Goal: Feedback & Contribution: Leave review/rating

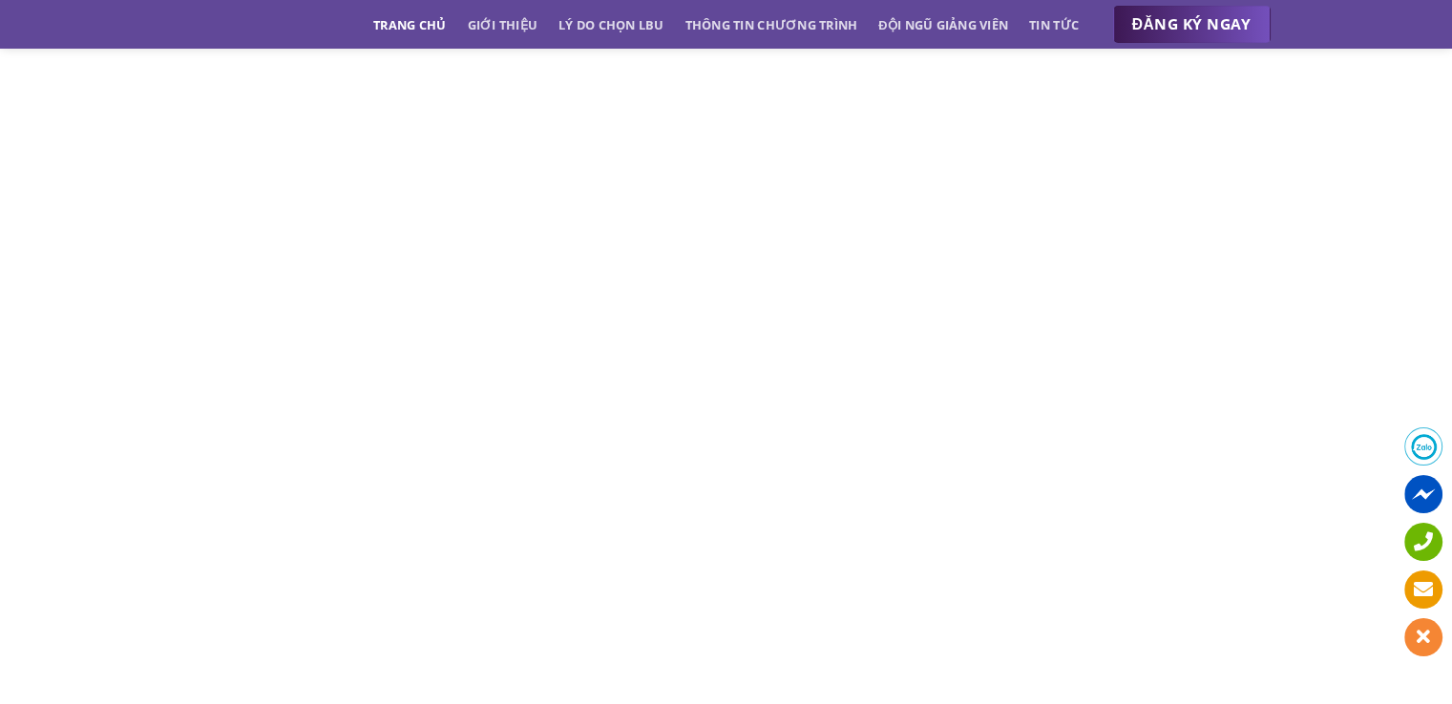
scroll to position [8875, 0]
click at [94, 320] on div "CHIA SẺ CẢM NHẬN" at bounding box center [726, 186] width 1452 height 1530
drag, startPoint x: 83, startPoint y: 314, endPoint x: 67, endPoint y: 306, distance: 17.9
click at [67, 306] on div "CHIA SẺ CẢM NHẬN" at bounding box center [726, 186] width 1452 height 1530
drag, startPoint x: 90, startPoint y: 271, endPoint x: 88, endPoint y: 259, distance: 12.6
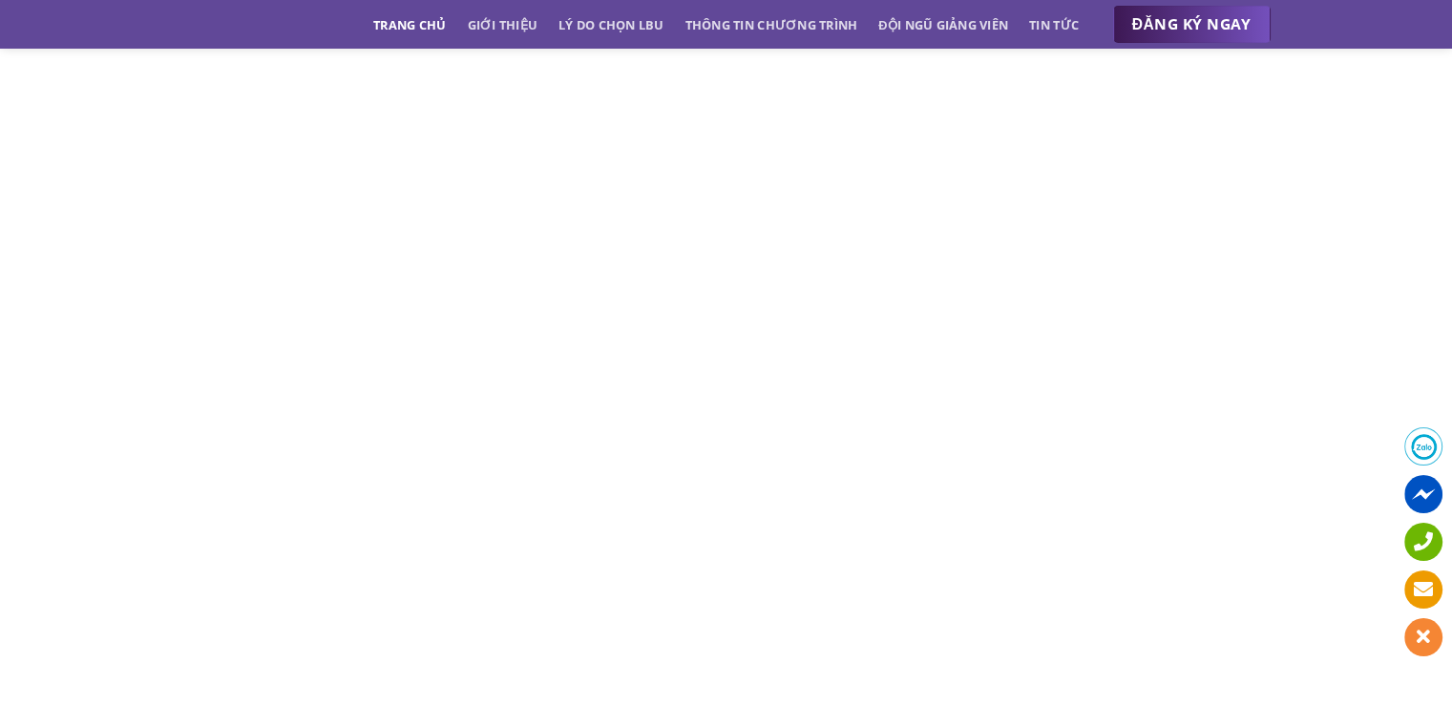
click at [88, 260] on div "CHIA SẺ CẢM NHẬN" at bounding box center [726, 186] width 1452 height 1530
drag, startPoint x: 91, startPoint y: 253, endPoint x: 88, endPoint y: 233, distance: 20.2
click at [88, 233] on div "CHIA SẺ CẢM NHẬN" at bounding box center [726, 186] width 1452 height 1530
drag, startPoint x: 95, startPoint y: 250, endPoint x: 84, endPoint y: 226, distance: 26.5
click at [84, 226] on div "CHIA SẺ CẢM NHẬN" at bounding box center [726, 186] width 1452 height 1530
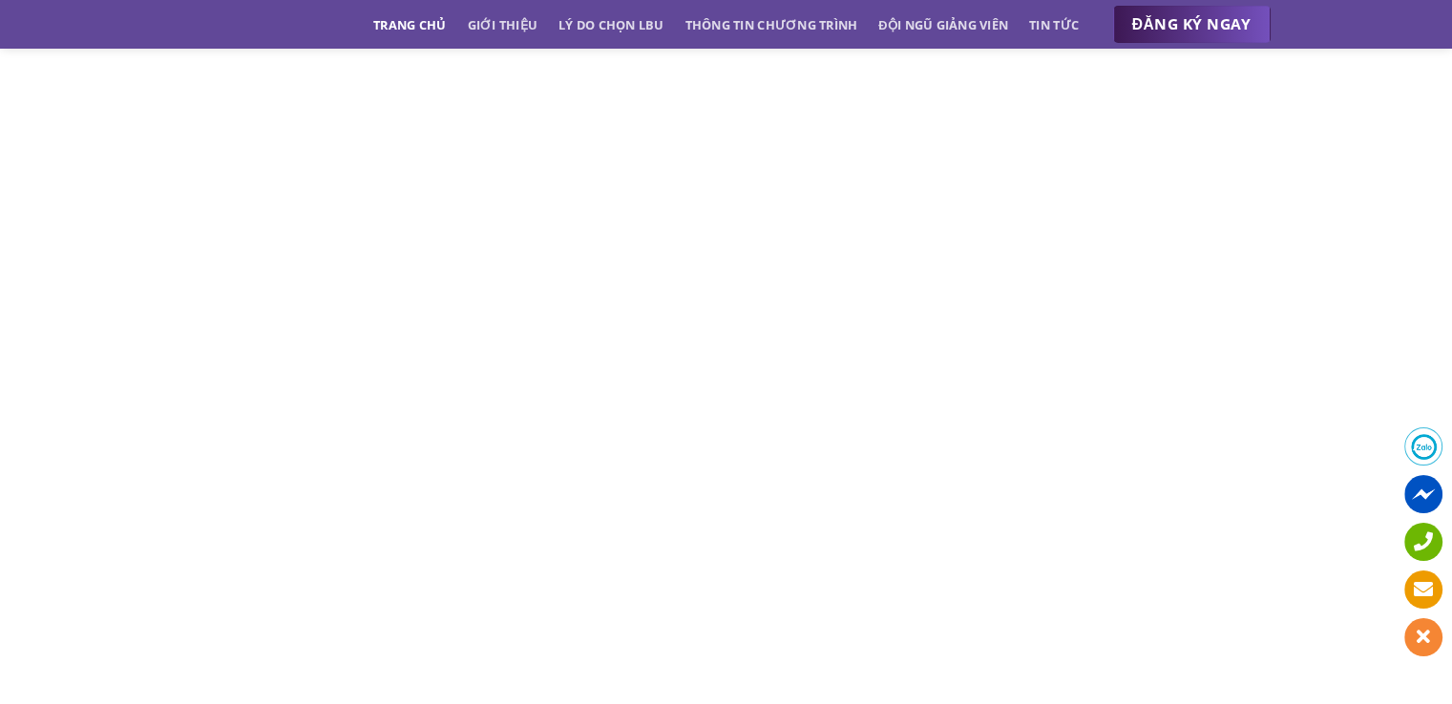
click at [80, 241] on div "CHIA SẺ CẢM NHẬN" at bounding box center [726, 186] width 1452 height 1530
drag, startPoint x: 80, startPoint y: 241, endPoint x: 65, endPoint y: 215, distance: 30.8
click at [65, 215] on div "CHIA SẺ CẢM NHẬN" at bounding box center [726, 186] width 1452 height 1530
drag, startPoint x: 73, startPoint y: 232, endPoint x: 65, endPoint y: 238, distance: 10.3
click at [70, 218] on div "CHIA SẺ CẢM NHẬN" at bounding box center [726, 186] width 1452 height 1530
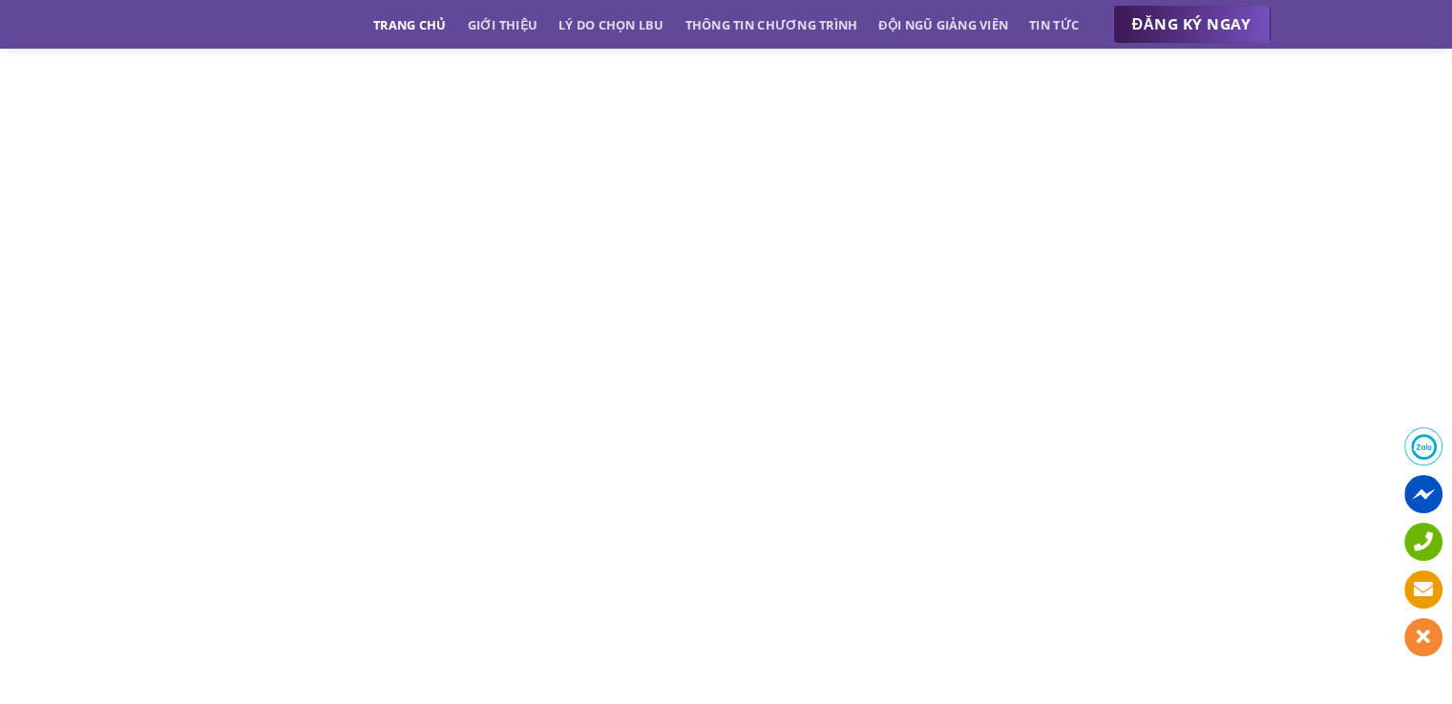
drag, startPoint x: 65, startPoint y: 261, endPoint x: 61, endPoint y: 242, distance: 19.5
click at [61, 242] on div "CHIA SẺ CẢM NHẬN" at bounding box center [726, 186] width 1452 height 1530
drag, startPoint x: 66, startPoint y: 309, endPoint x: 63, endPoint y: 251, distance: 58.3
click at [63, 251] on div "CHIA SẺ CẢM NHẬN" at bounding box center [726, 186] width 1452 height 1530
drag, startPoint x: 63, startPoint y: 251, endPoint x: 61, endPoint y: 230, distance: 21.1
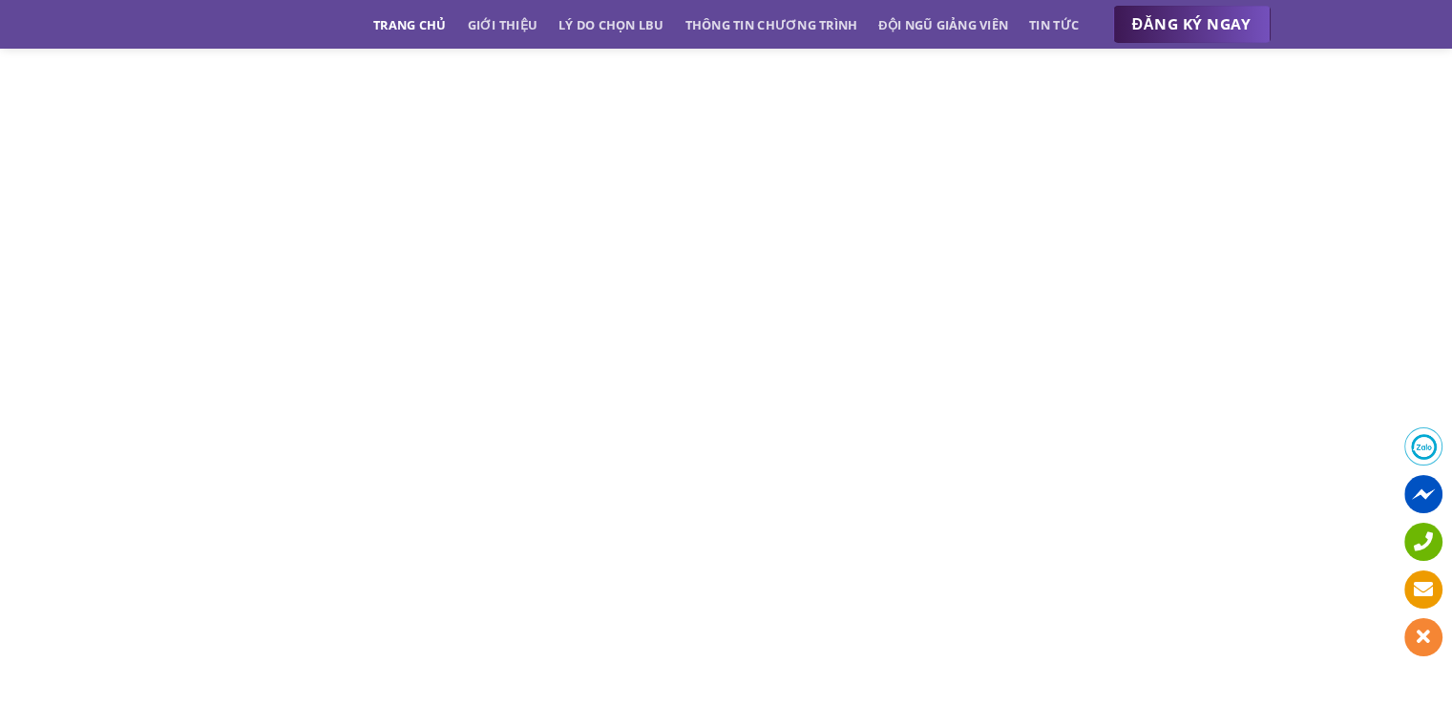
click at [61, 230] on div "CHIA SẺ CẢM NHẬN" at bounding box center [726, 186] width 1452 height 1530
drag, startPoint x: 73, startPoint y: 315, endPoint x: 47, endPoint y: 241, distance: 77.9
click at [47, 241] on div "CHIA SẺ CẢM NHẬN" at bounding box center [726, 186] width 1452 height 1530
click at [63, 296] on div "CHIA SẺ CẢM NHẬN" at bounding box center [726, 186] width 1452 height 1530
drag, startPoint x: 62, startPoint y: 324, endPoint x: 68, endPoint y: 291, distance: 33.9
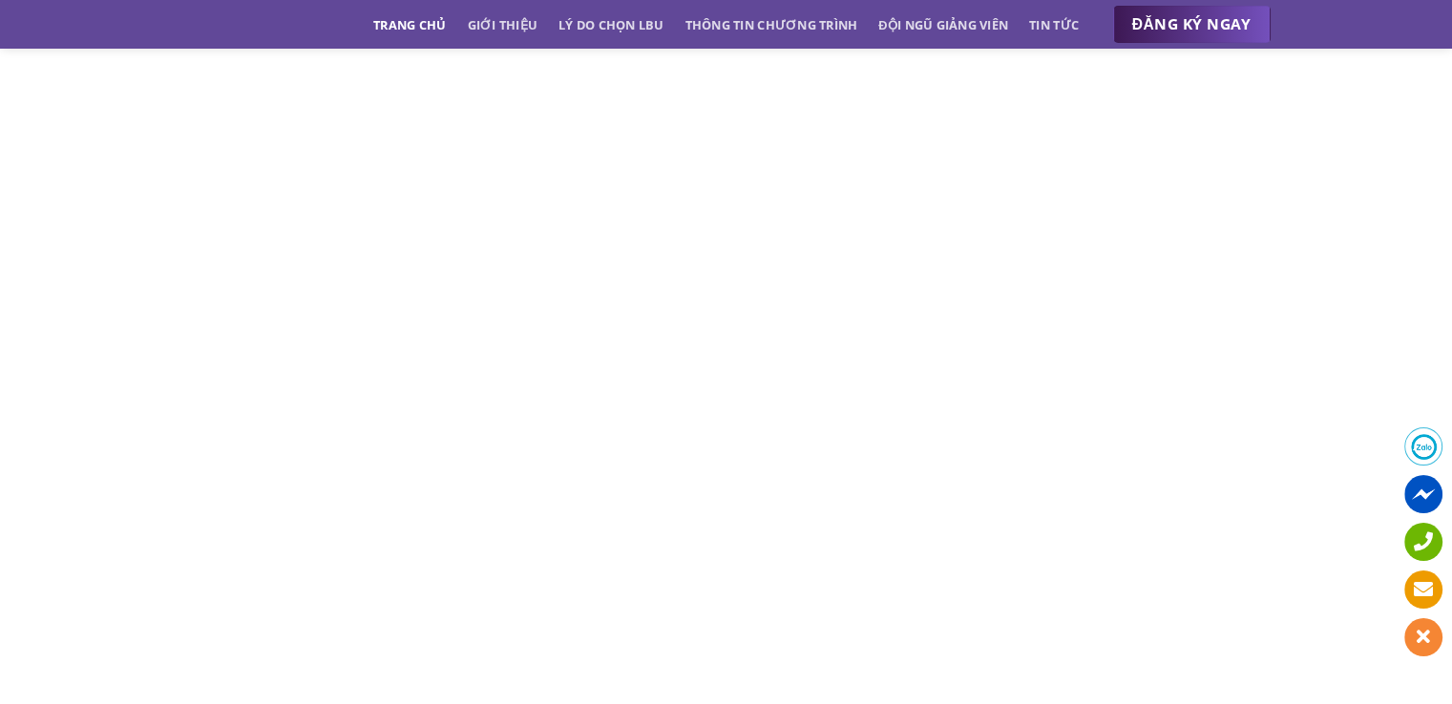
click at [50, 329] on div "CHIA SẺ CẢM NHẬN" at bounding box center [726, 186] width 1452 height 1530
drag, startPoint x: 73, startPoint y: 272, endPoint x: 57, endPoint y: 220, distance: 54.0
click at [57, 220] on div "CHIA SẺ CẢM NHẬN" at bounding box center [726, 186] width 1452 height 1530
drag, startPoint x: 70, startPoint y: 261, endPoint x: 92, endPoint y: 220, distance: 45.7
click at [92, 220] on div "CHIA SẺ CẢM NHẬN" at bounding box center [726, 186] width 1452 height 1530
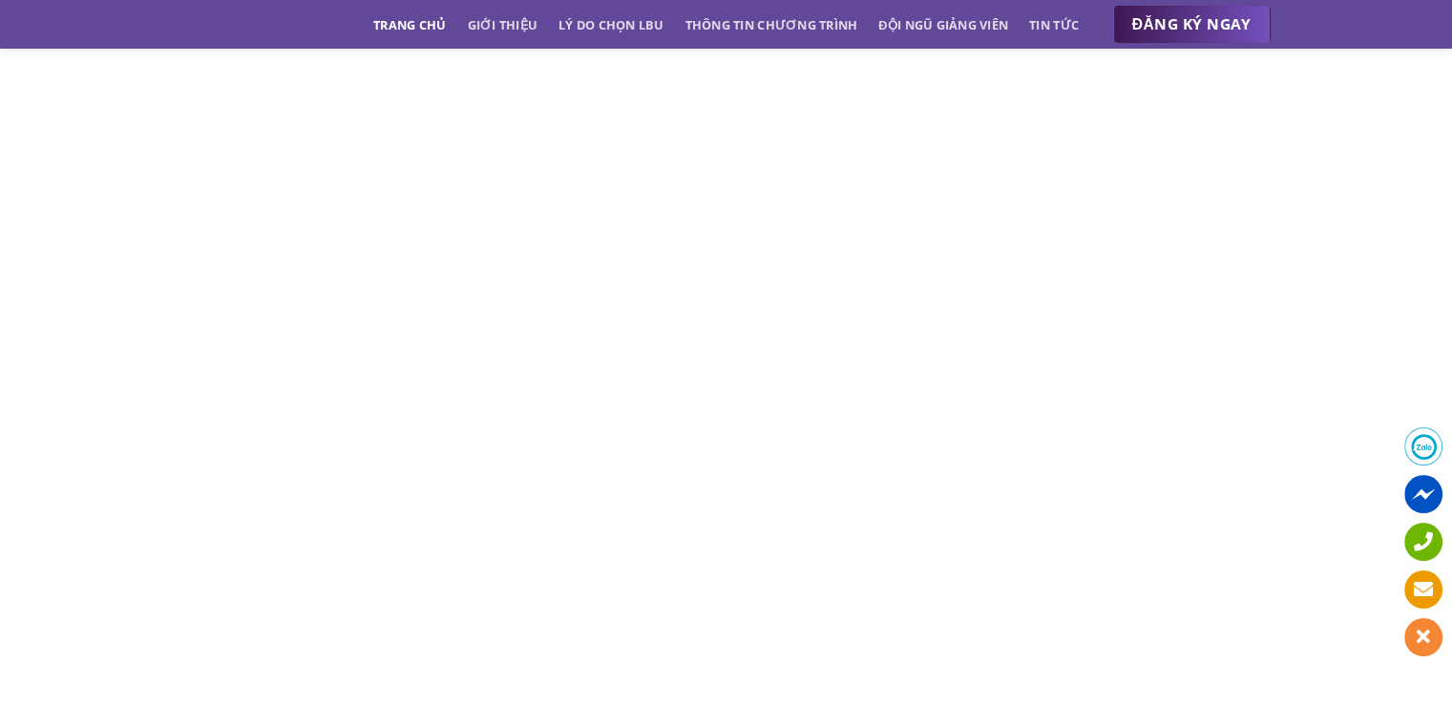
drag, startPoint x: 102, startPoint y: 223, endPoint x: 93, endPoint y: 205, distance: 20.5
click at [93, 205] on div "CHIA SẺ CẢM NHẬN" at bounding box center [726, 186] width 1452 height 1530
drag, startPoint x: 92, startPoint y: 211, endPoint x: 73, endPoint y: 191, distance: 27.7
click at [79, 178] on div "CHIA SẺ CẢM NHẬN" at bounding box center [726, 186] width 1452 height 1530
drag, startPoint x: 68, startPoint y: 228, endPoint x: 72, endPoint y: 205, distance: 23.2
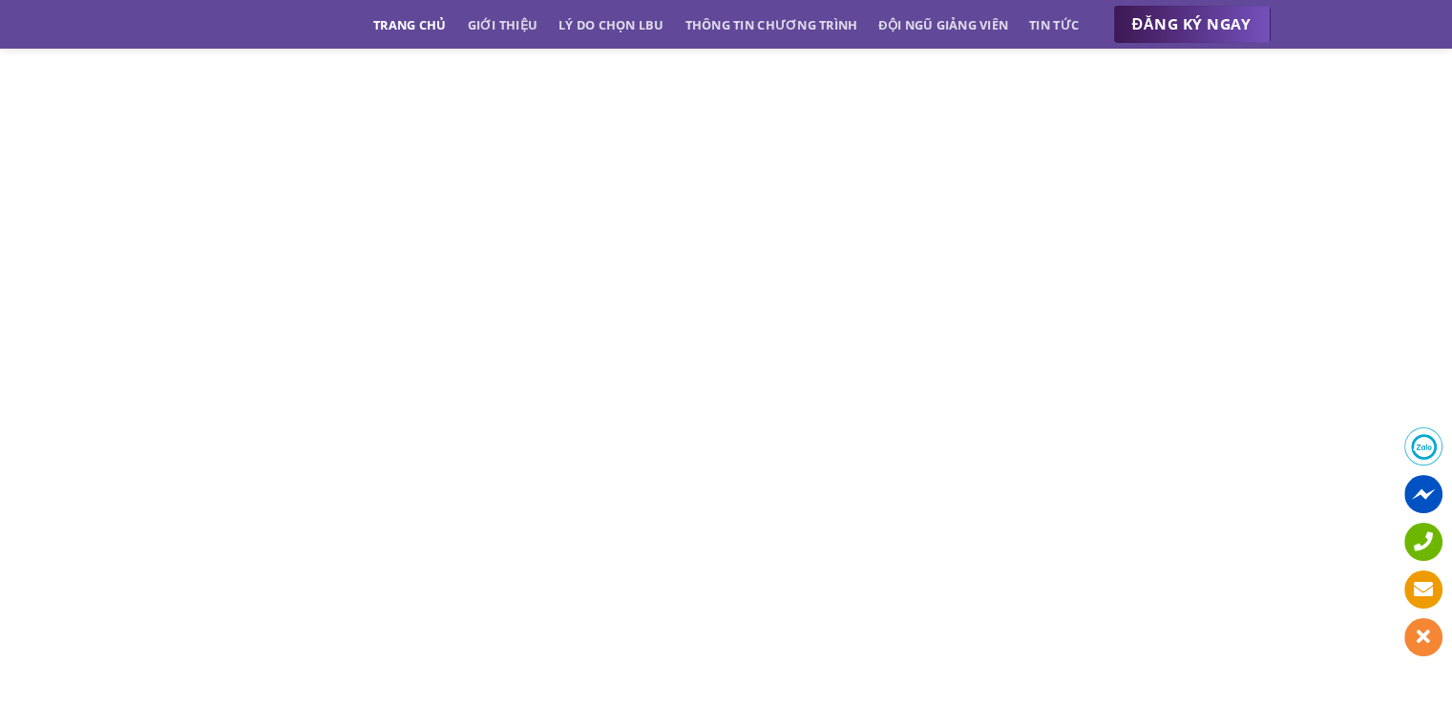
drag, startPoint x: 72, startPoint y: 205, endPoint x: 73, endPoint y: 190, distance: 15.3
click at [73, 190] on div "CHIA SẺ CẢM NHẬN" at bounding box center [726, 186] width 1452 height 1530
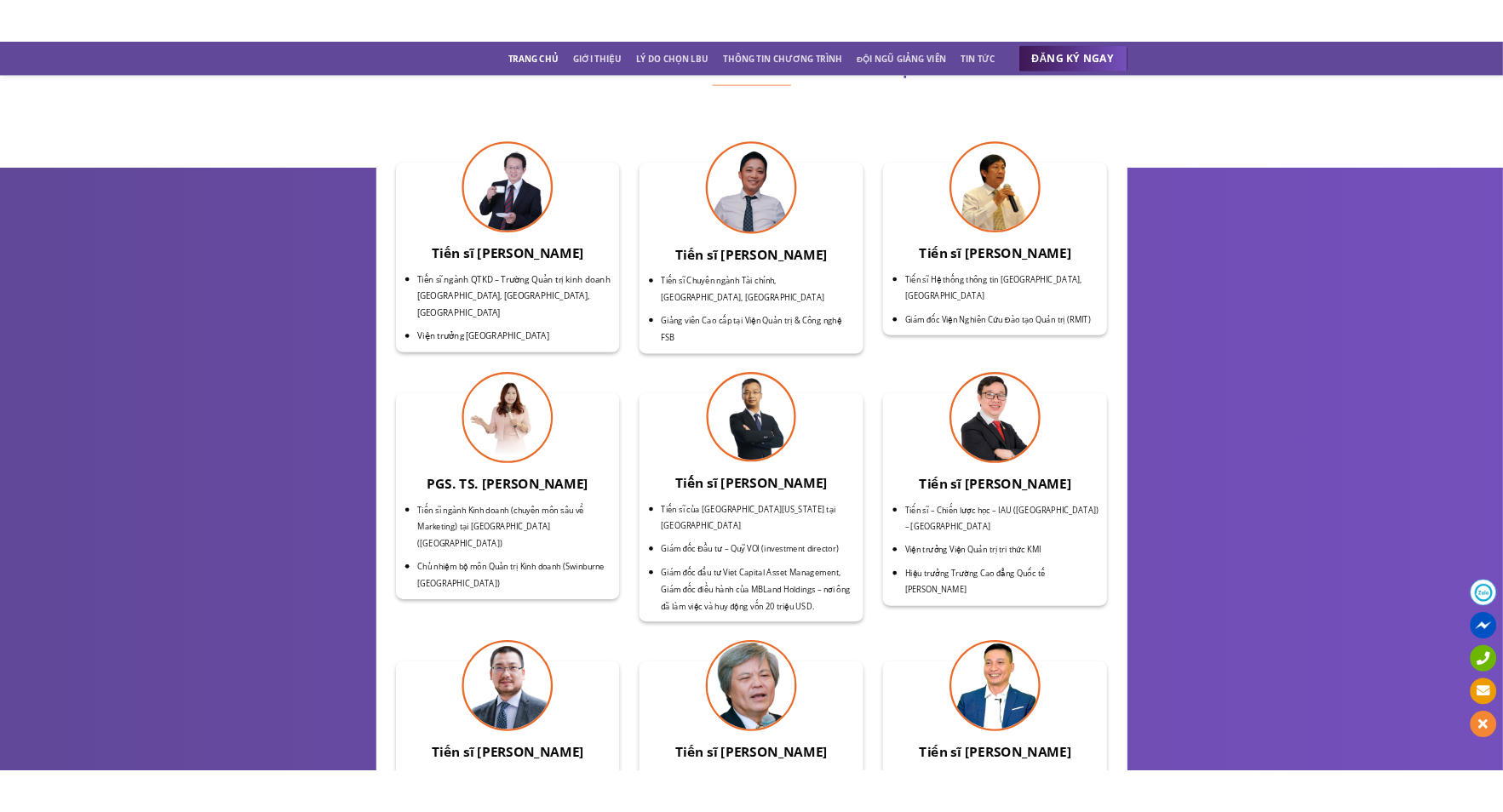
scroll to position [5568, 0]
